Goal: Navigation & Orientation: Go to known website

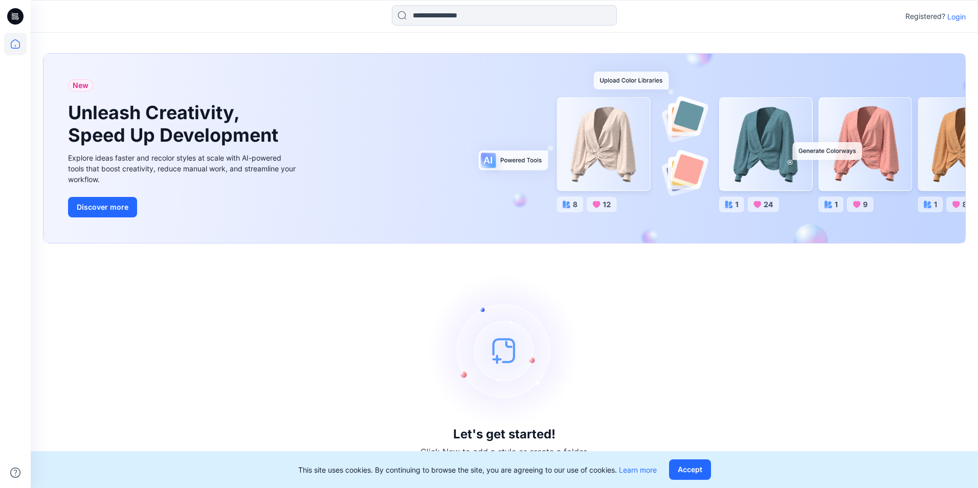
click at [955, 16] on p "Login" at bounding box center [956, 16] width 18 height 11
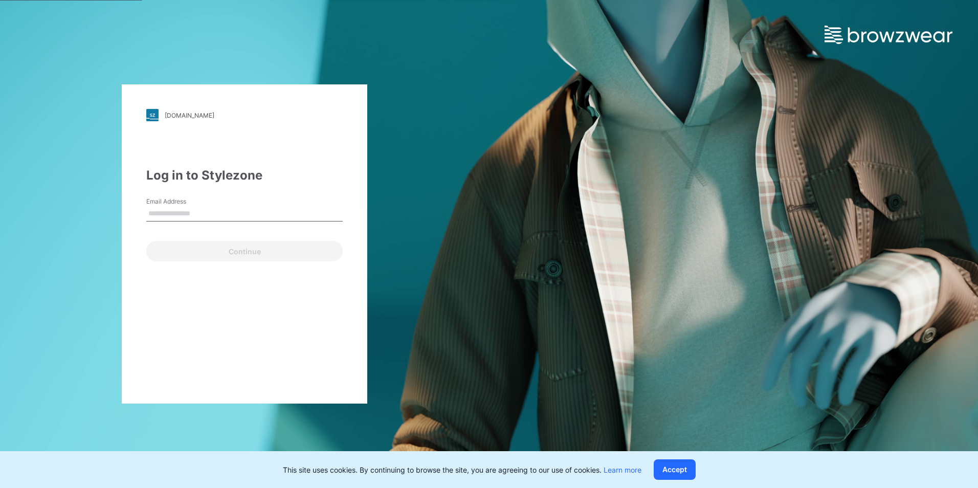
click at [171, 212] on input "Email Address" at bounding box center [244, 213] width 196 height 15
type input "**********"
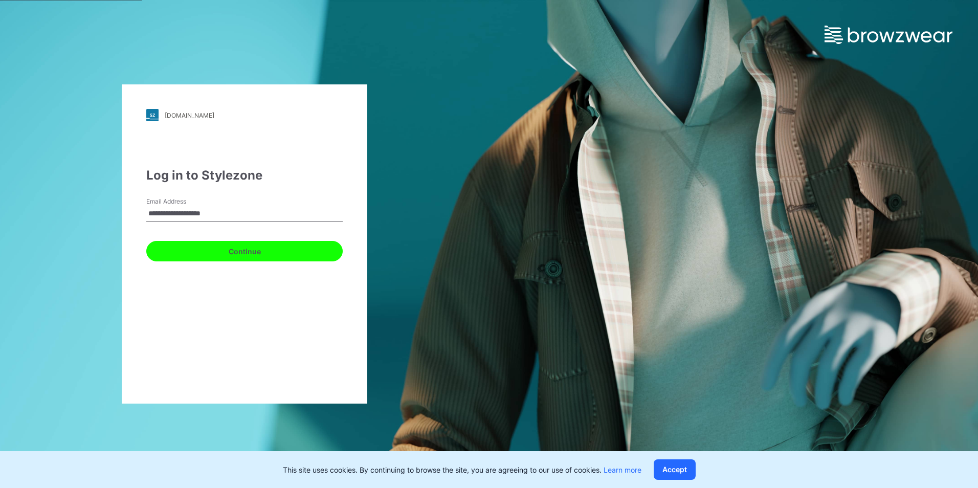
click at [222, 250] on button "Continue" at bounding box center [244, 251] width 196 height 20
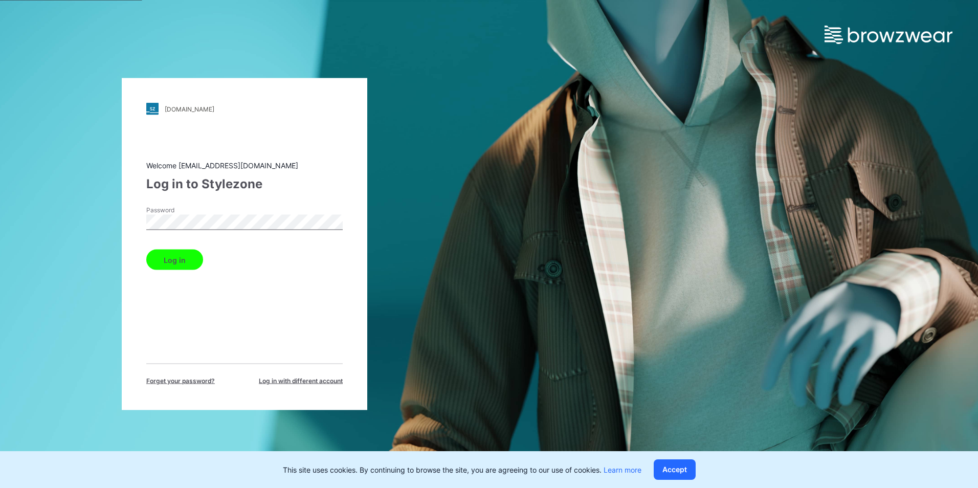
click at [184, 272] on div "Welcome [EMAIL_ADDRESS][DOMAIN_NAME] Log in to Stylezone Password Log in Forget…" at bounding box center [244, 272] width 196 height 225
click at [183, 263] on button "Log in" at bounding box center [174, 260] width 57 height 20
